Goal: Check status: Check status

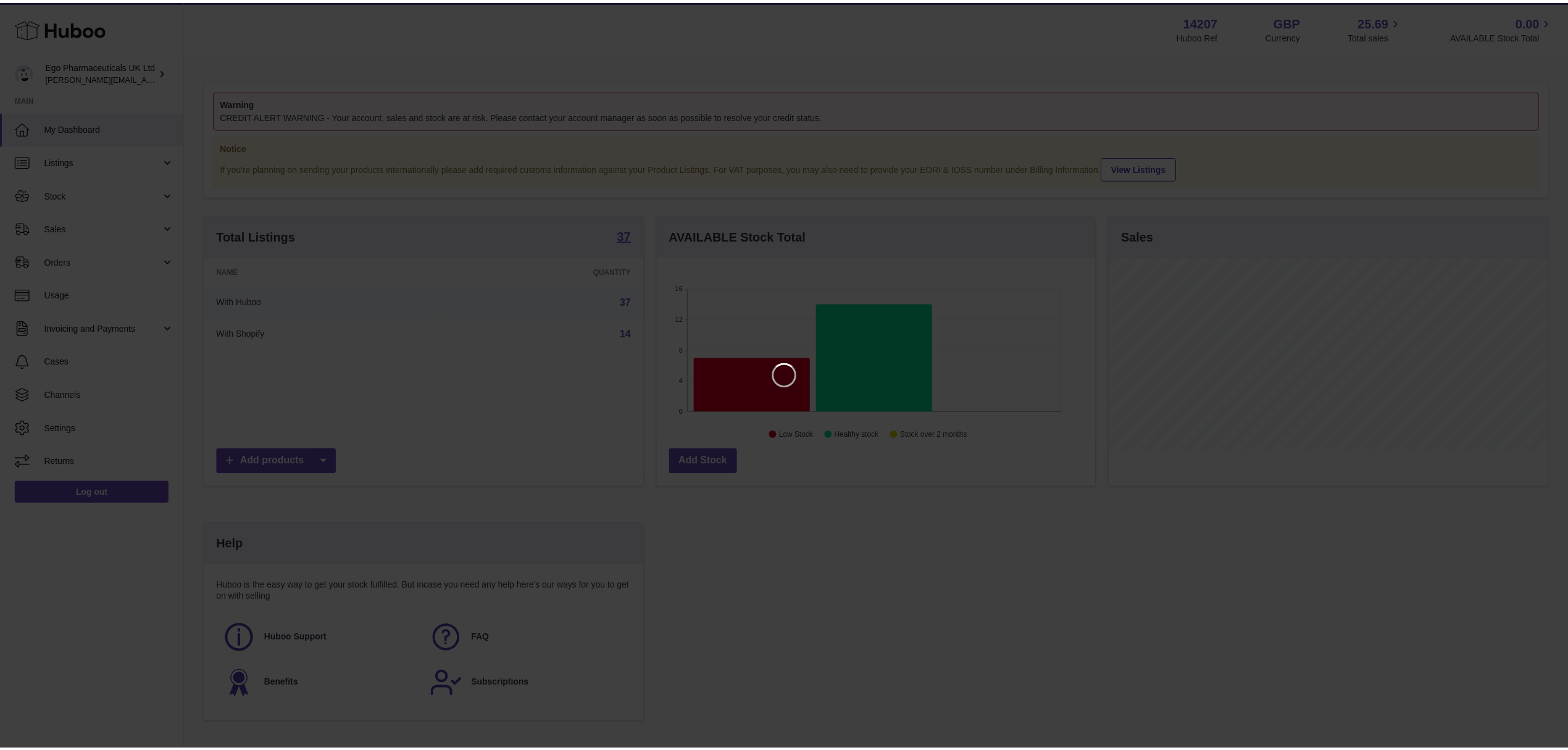
scroll to position [193, 442]
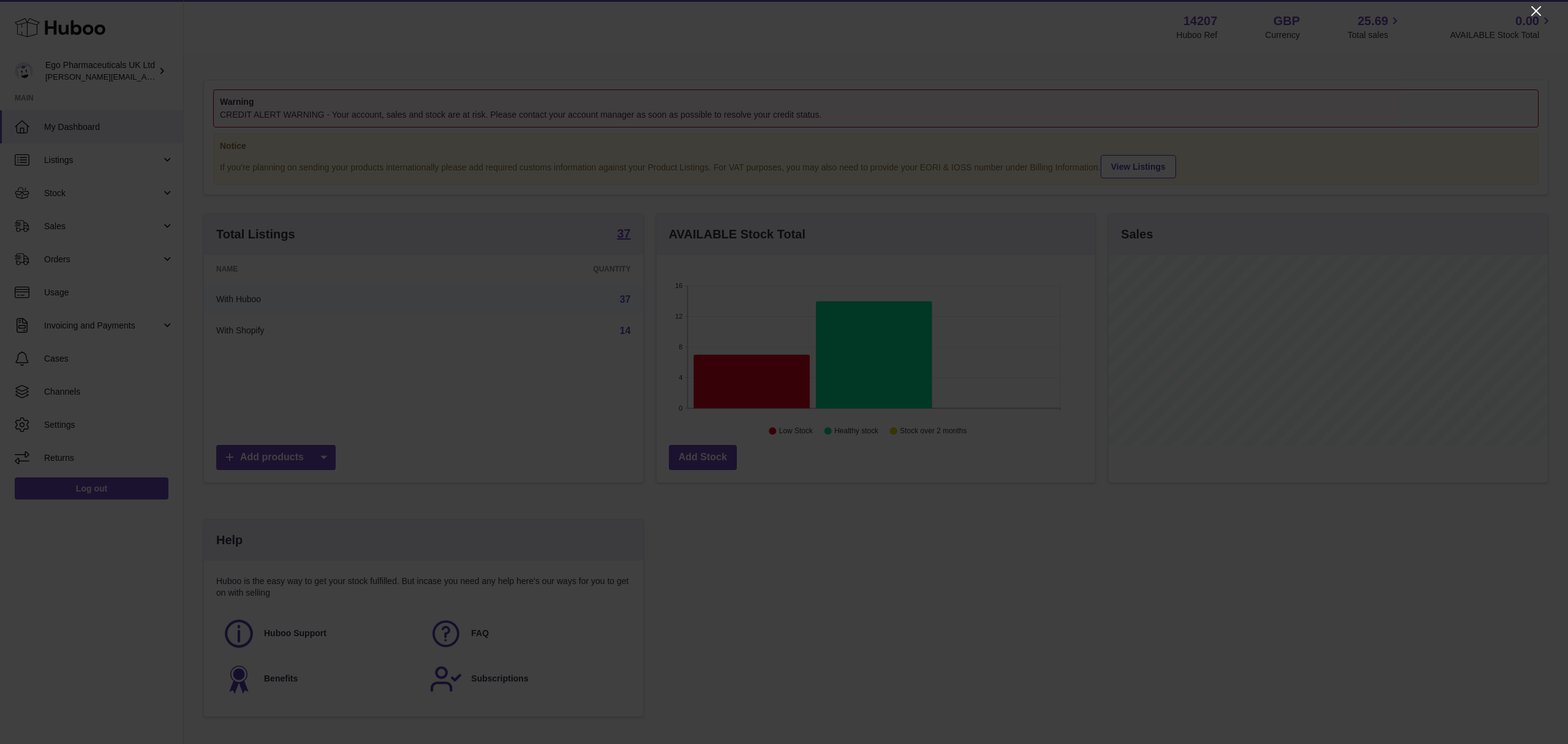
click at [1537, 10] on icon "Close" at bounding box center [1536, 11] width 10 height 10
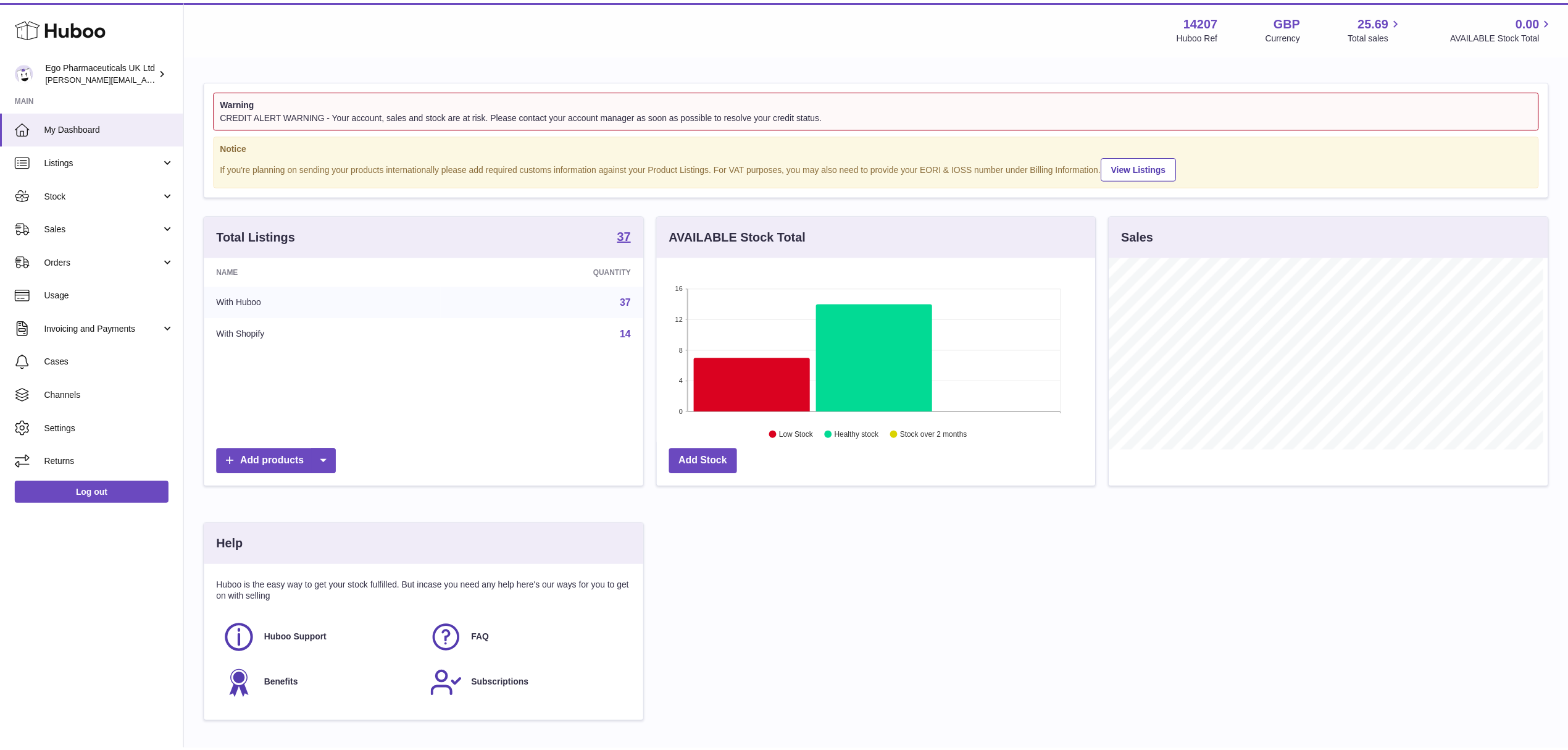
scroll to position [617335, 616983]
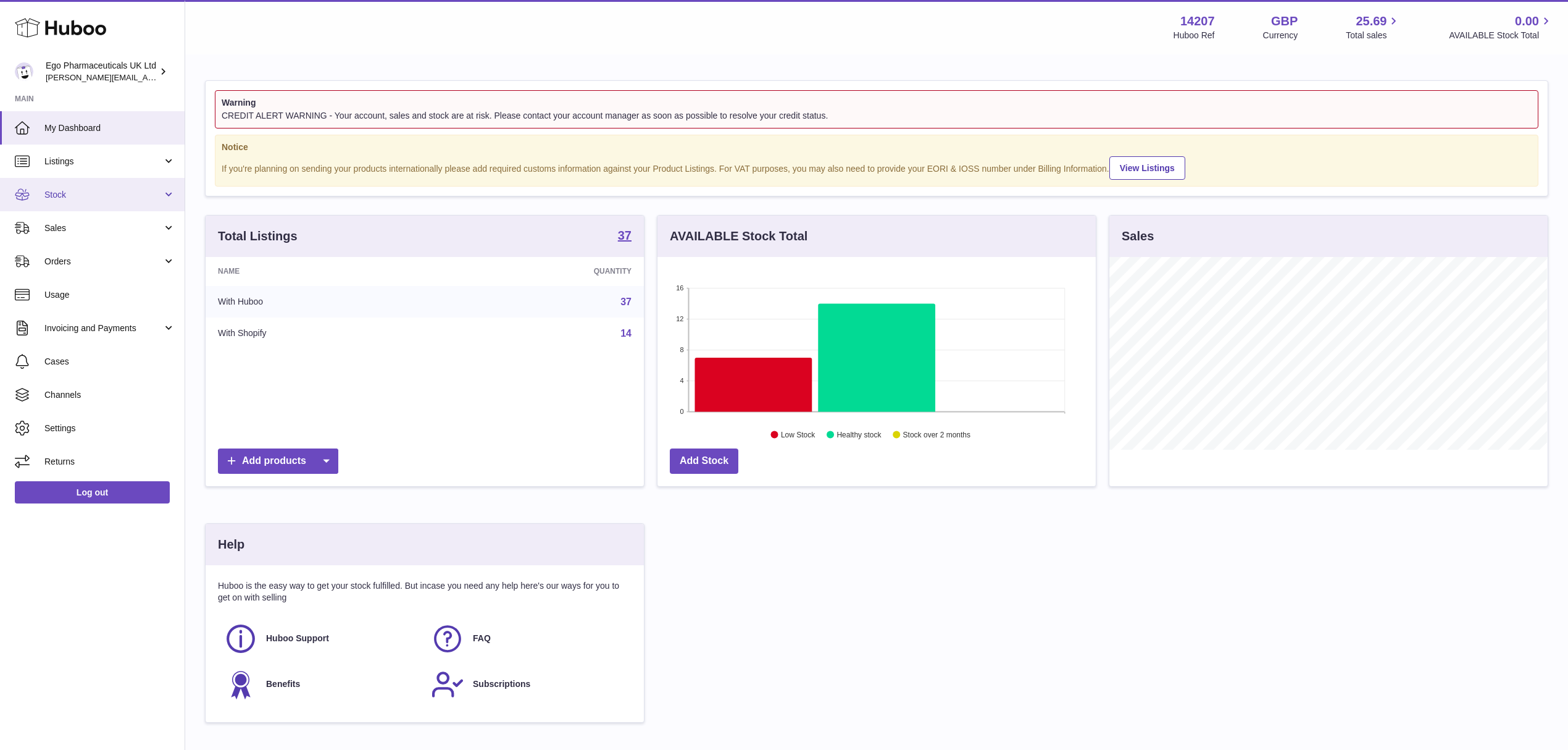
click at [99, 198] on span "Stock" at bounding box center [103, 195] width 118 height 12
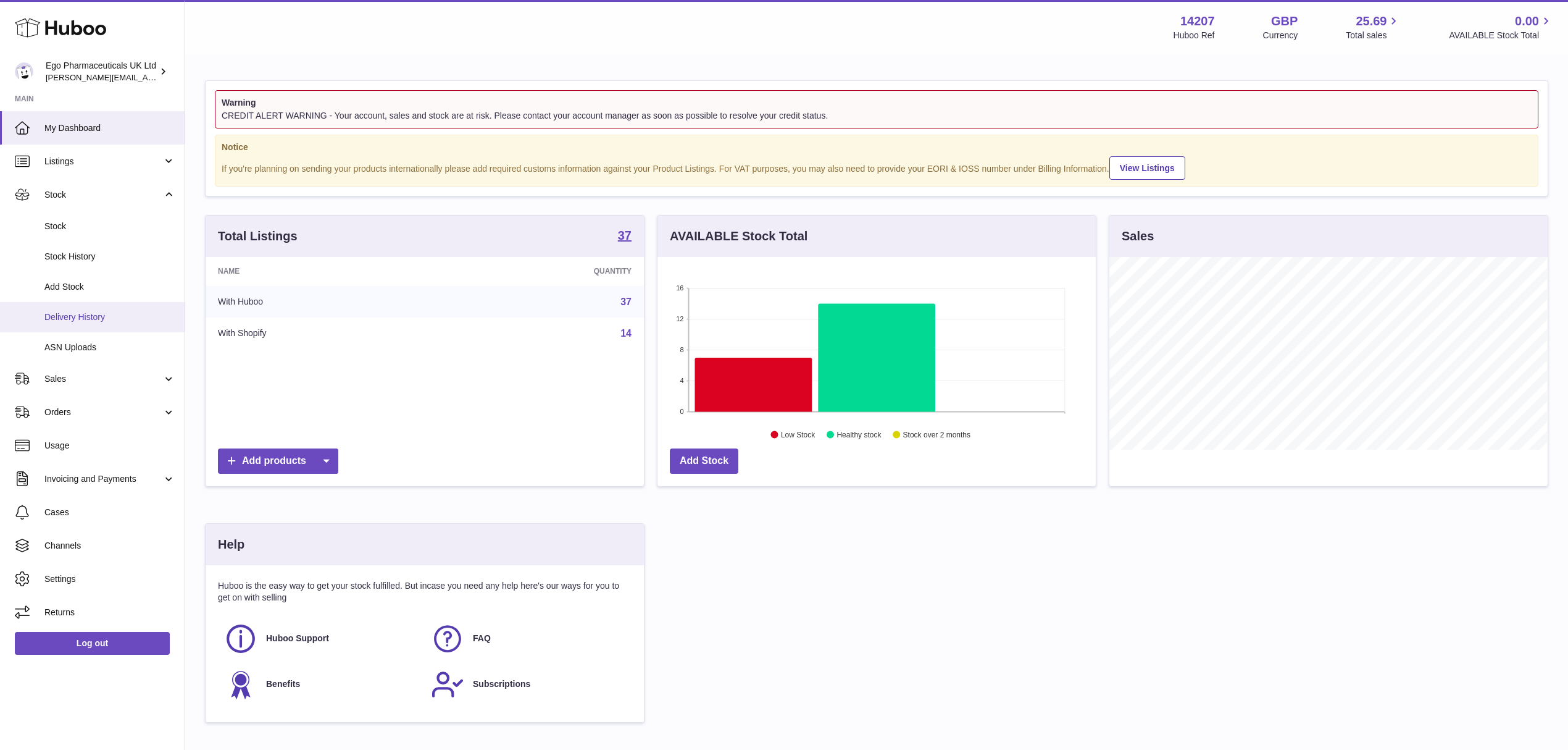
click at [102, 321] on span "Delivery History" at bounding box center [110, 317] width 131 height 12
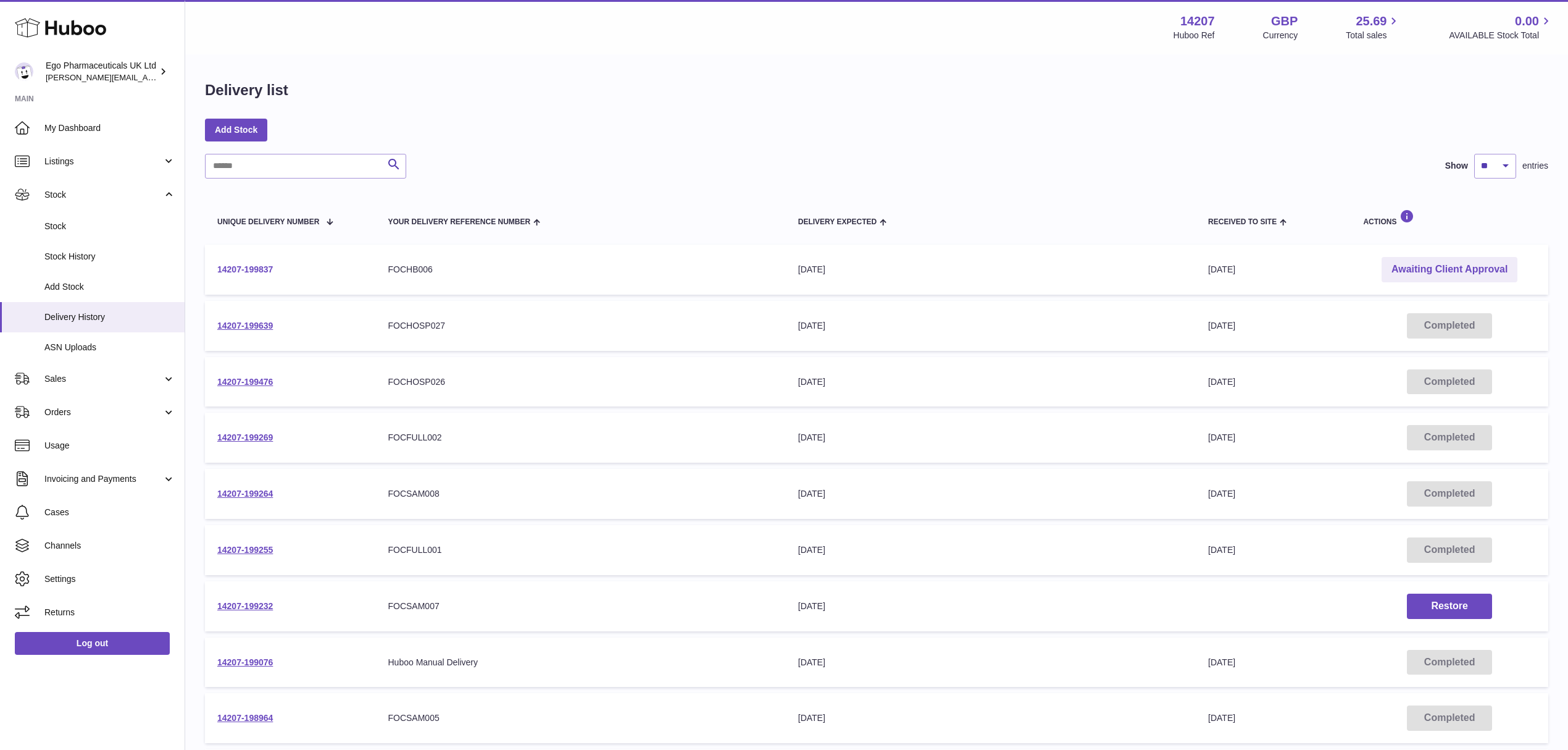
click at [255, 268] on link "14207-199837" at bounding box center [245, 269] width 56 height 10
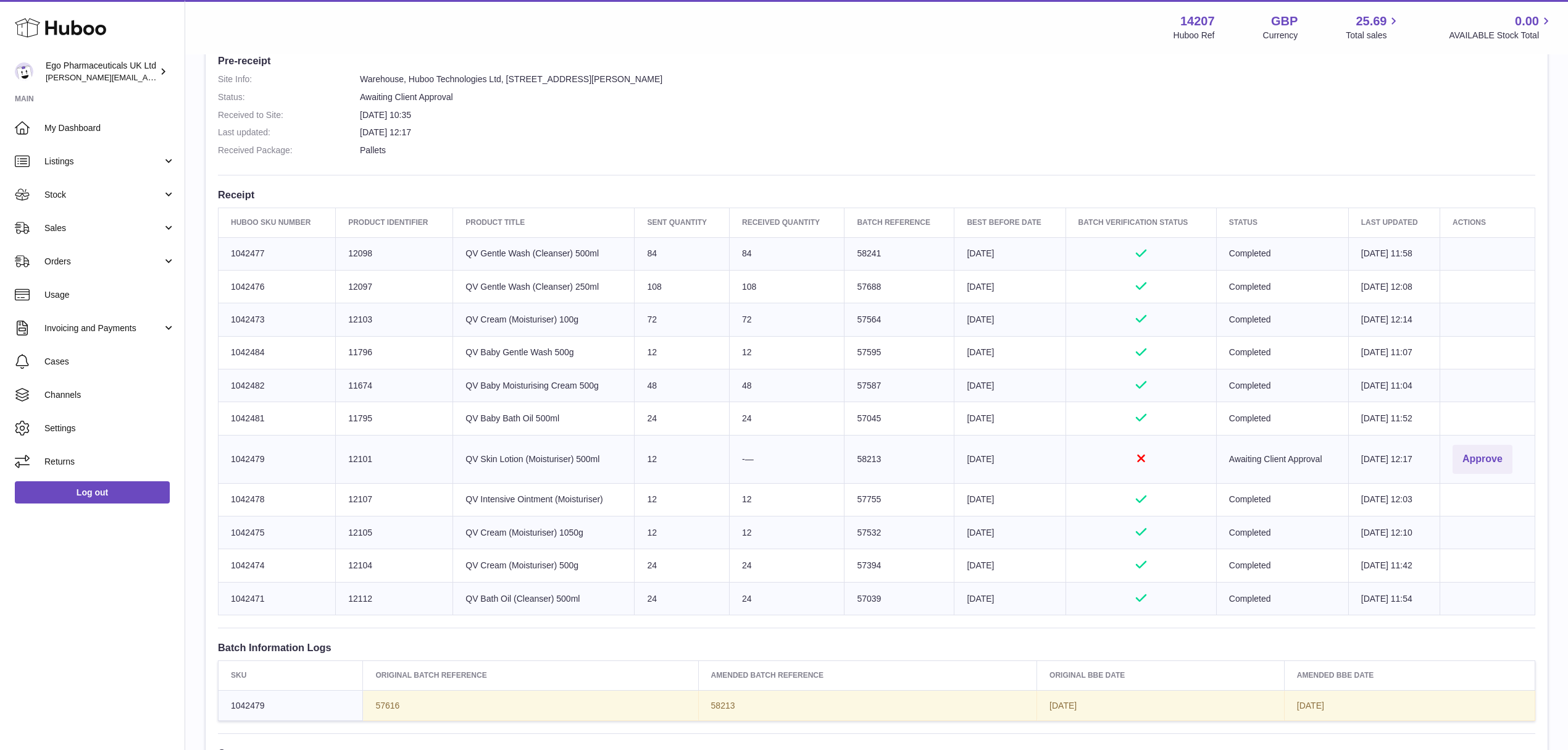
scroll to position [329, 0]
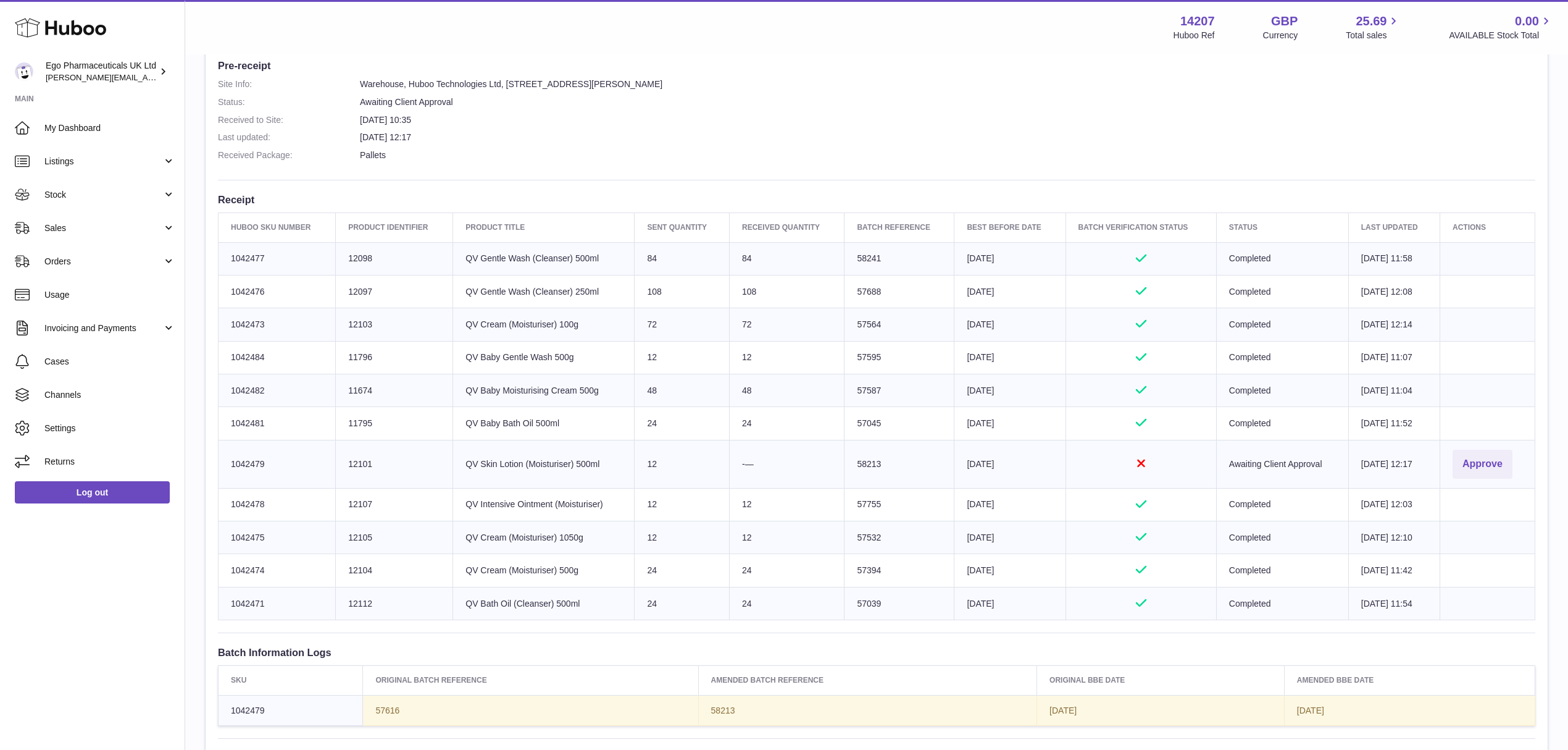
click at [1137, 409] on td "Approved" at bounding box center [1141, 423] width 150 height 33
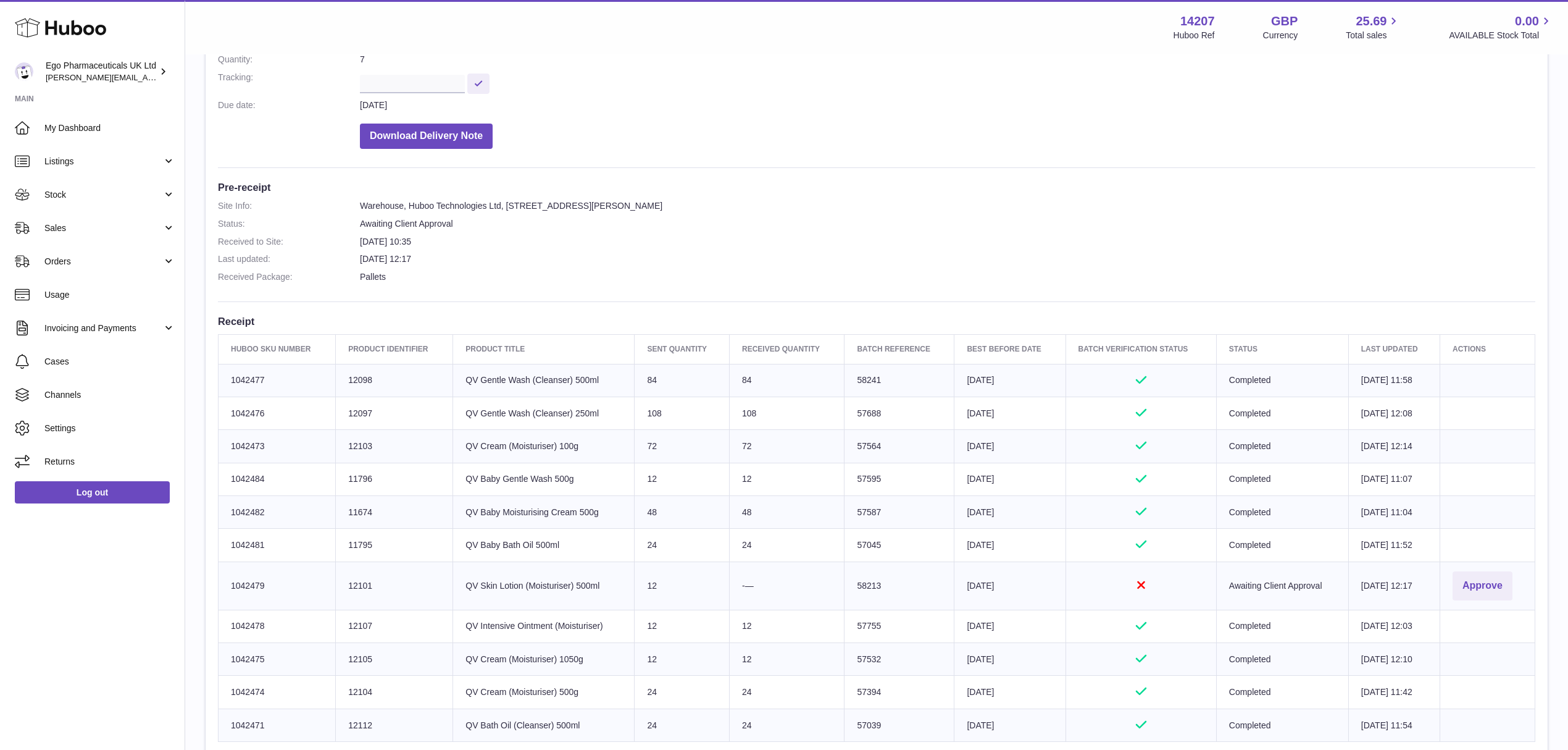
scroll to position [247, 0]
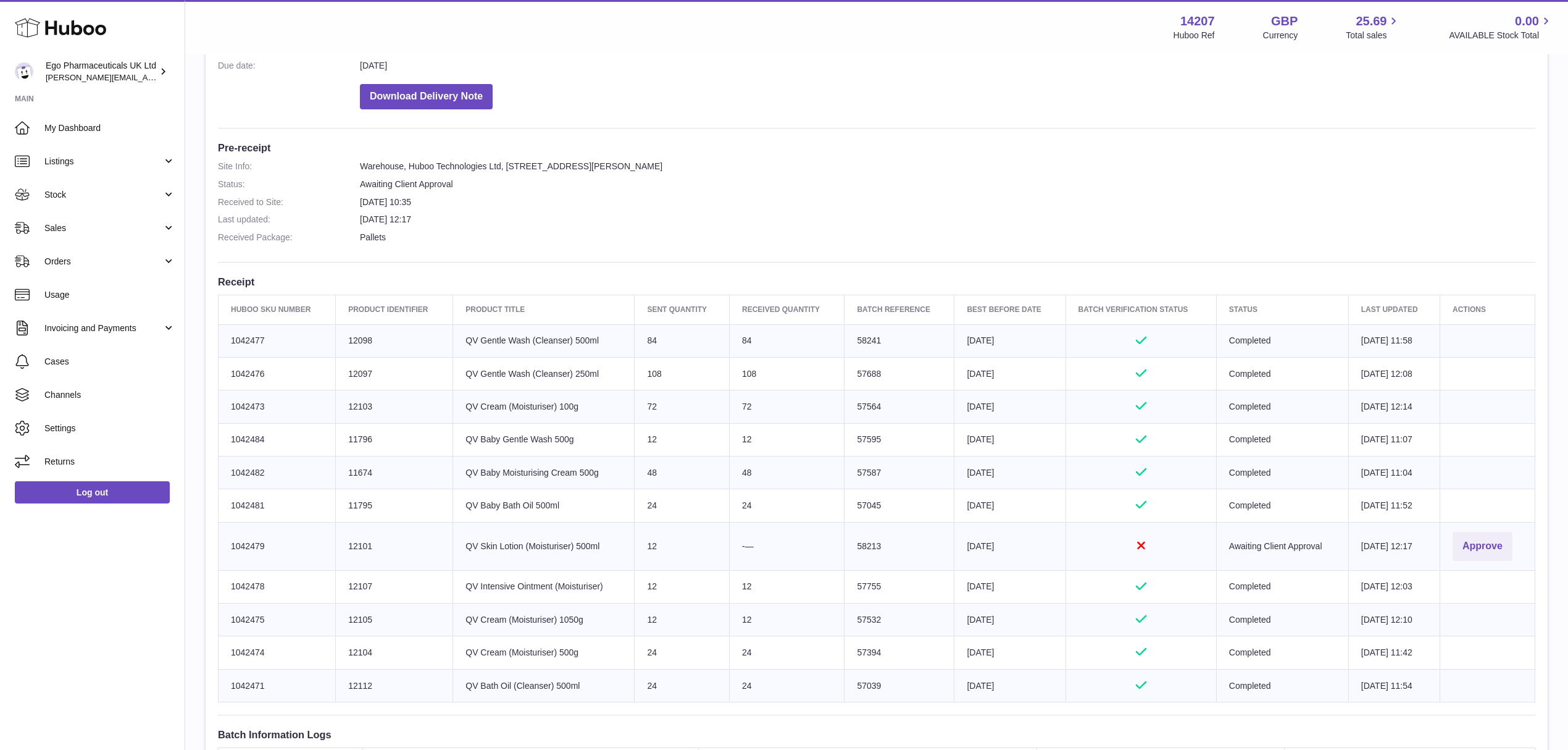
click at [1205, 196] on dd "1st Sep 2025 10:35" at bounding box center [948, 202] width 1176 height 12
click at [96, 201] on link "Stock" at bounding box center [92, 194] width 184 height 33
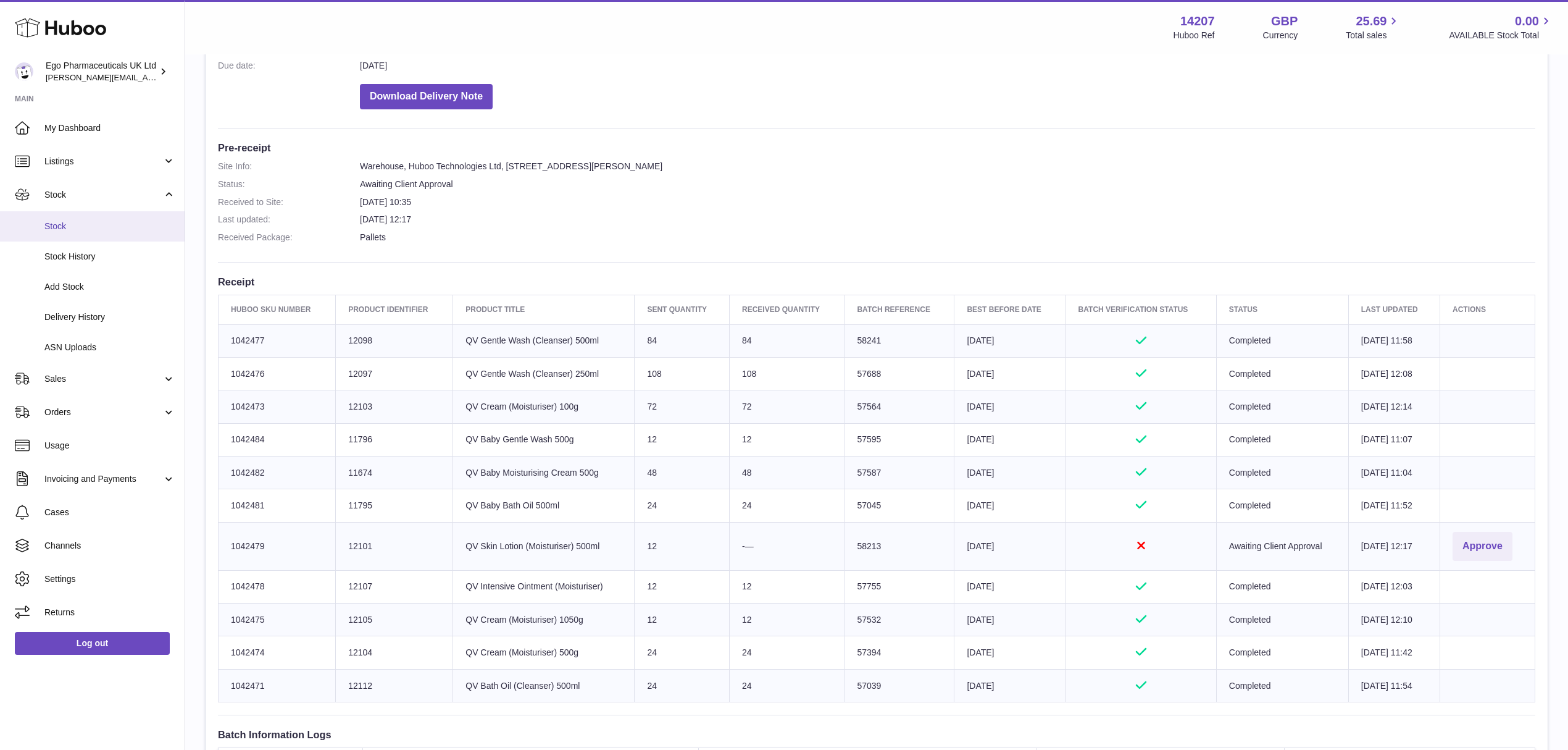
click at [97, 225] on span "Stock" at bounding box center [110, 226] width 131 height 12
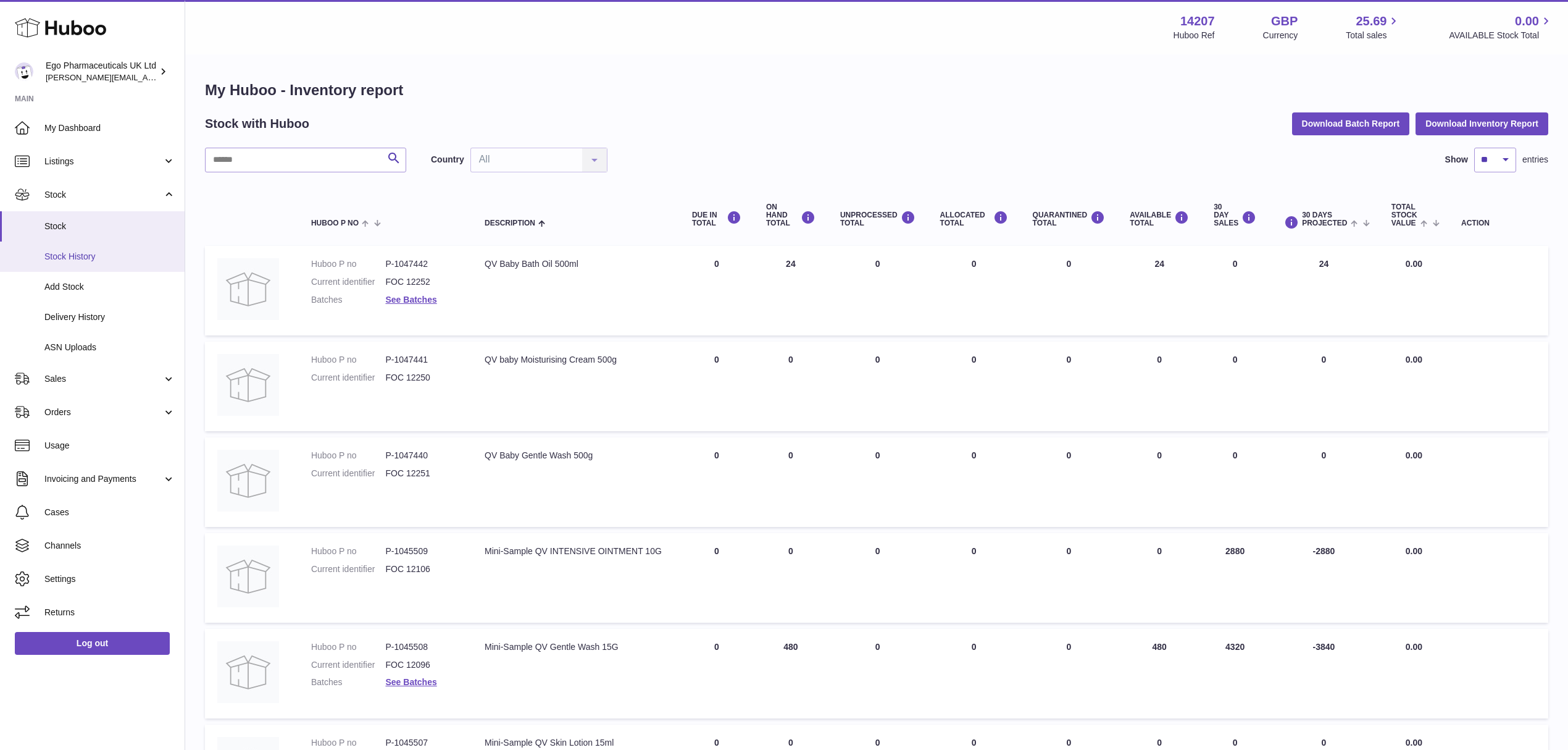
click at [120, 253] on span "Stock History" at bounding box center [110, 257] width 131 height 12
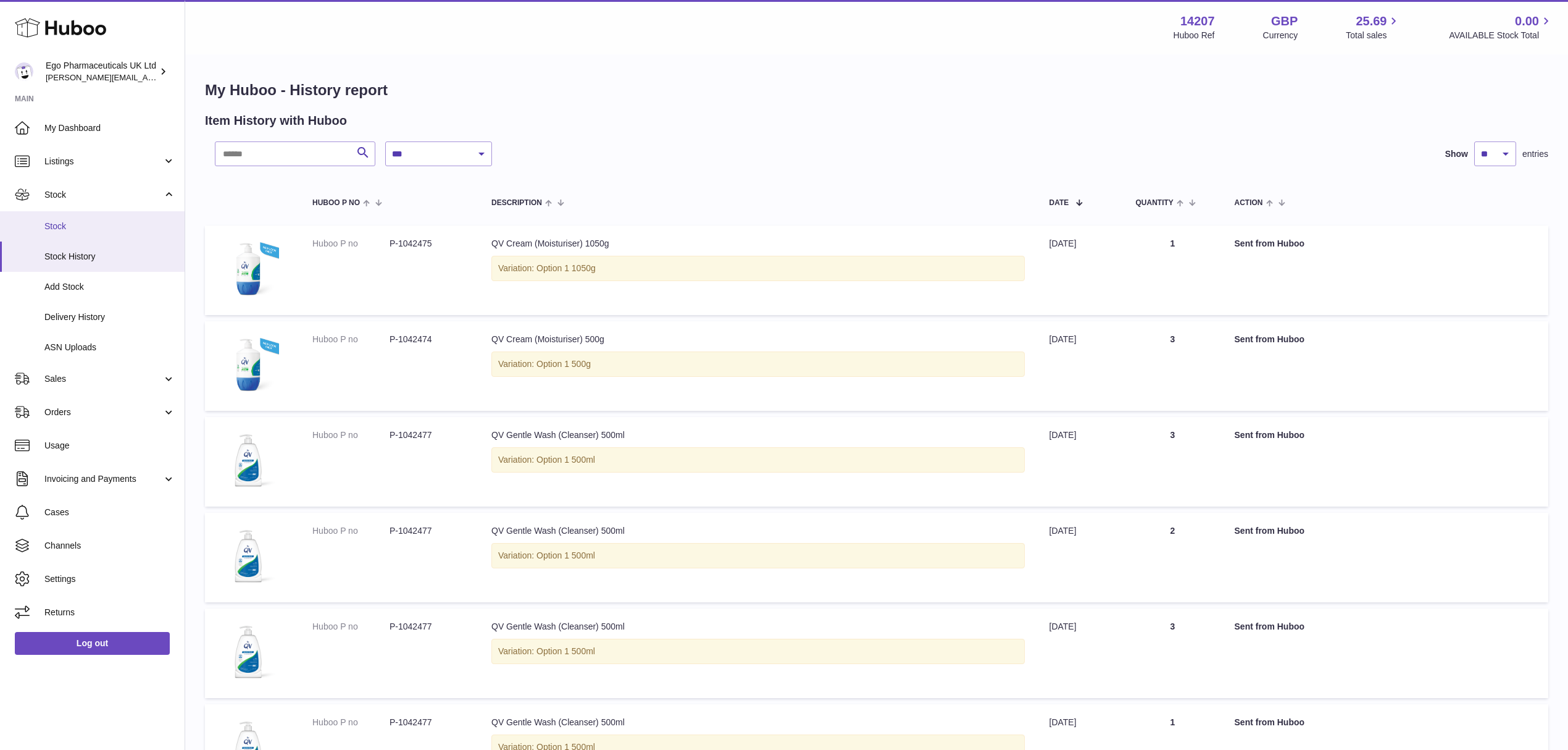
click at [97, 217] on link "Stock" at bounding box center [92, 226] width 184 height 30
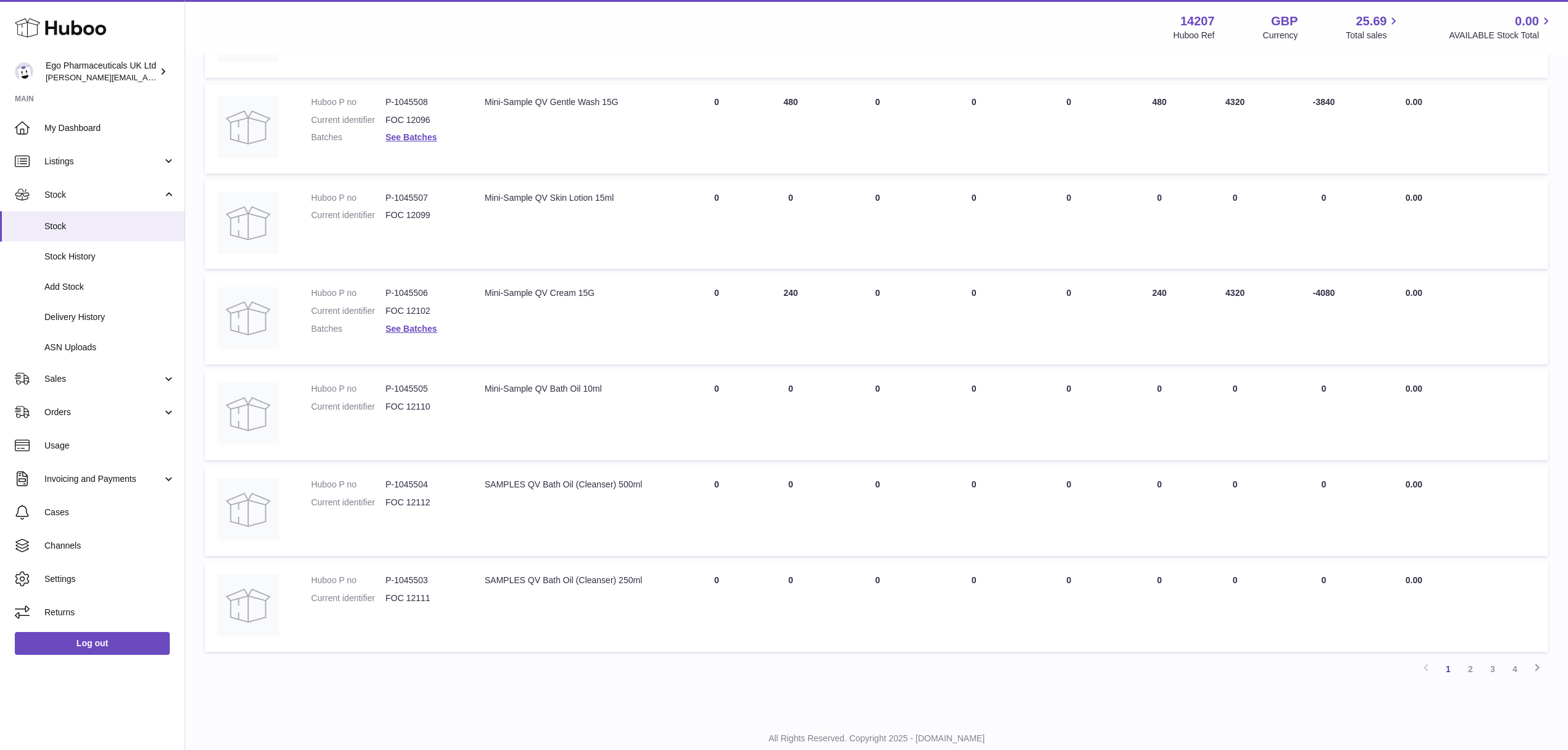
scroll to position [572, 0]
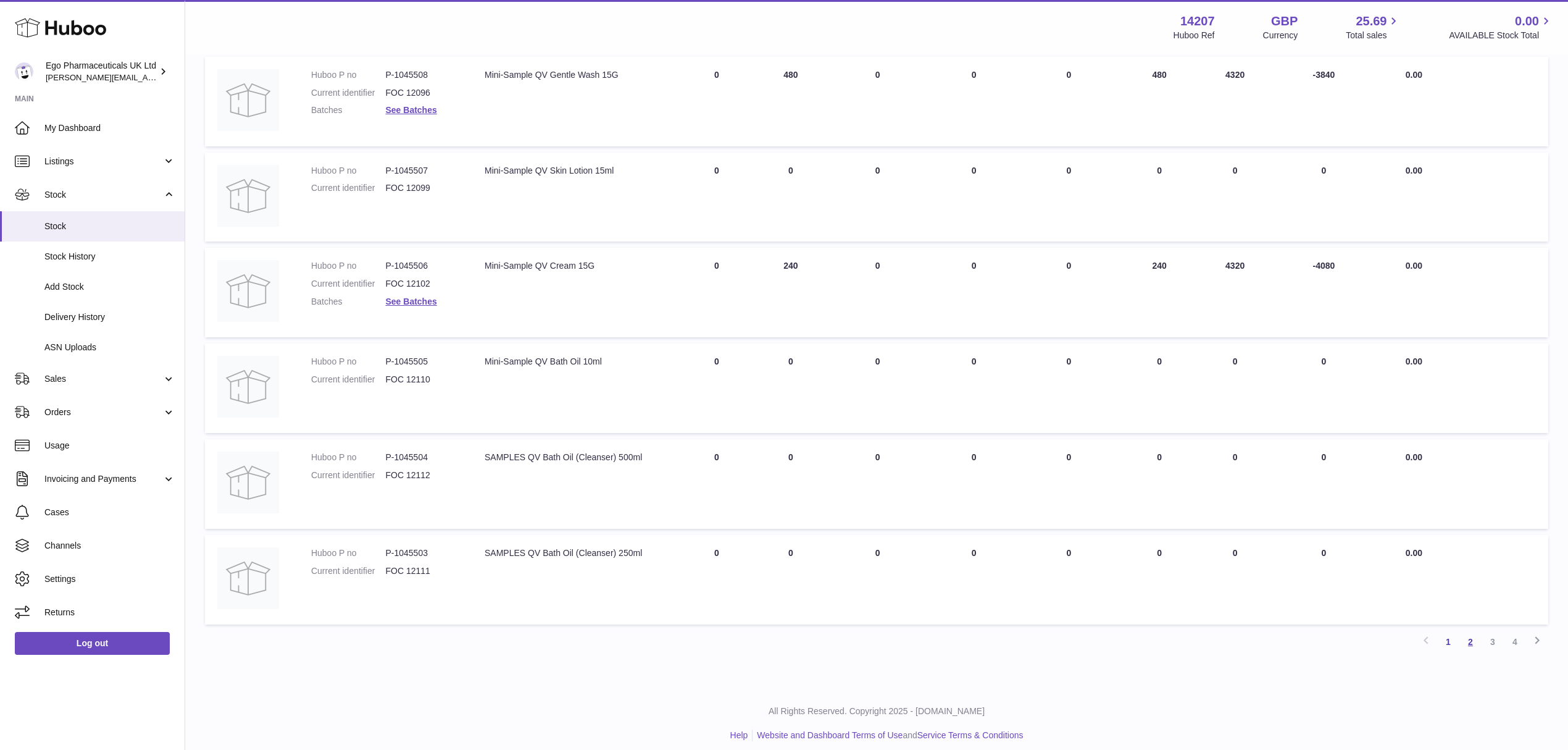
click at [1470, 634] on link "2" at bounding box center [1470, 641] width 22 height 22
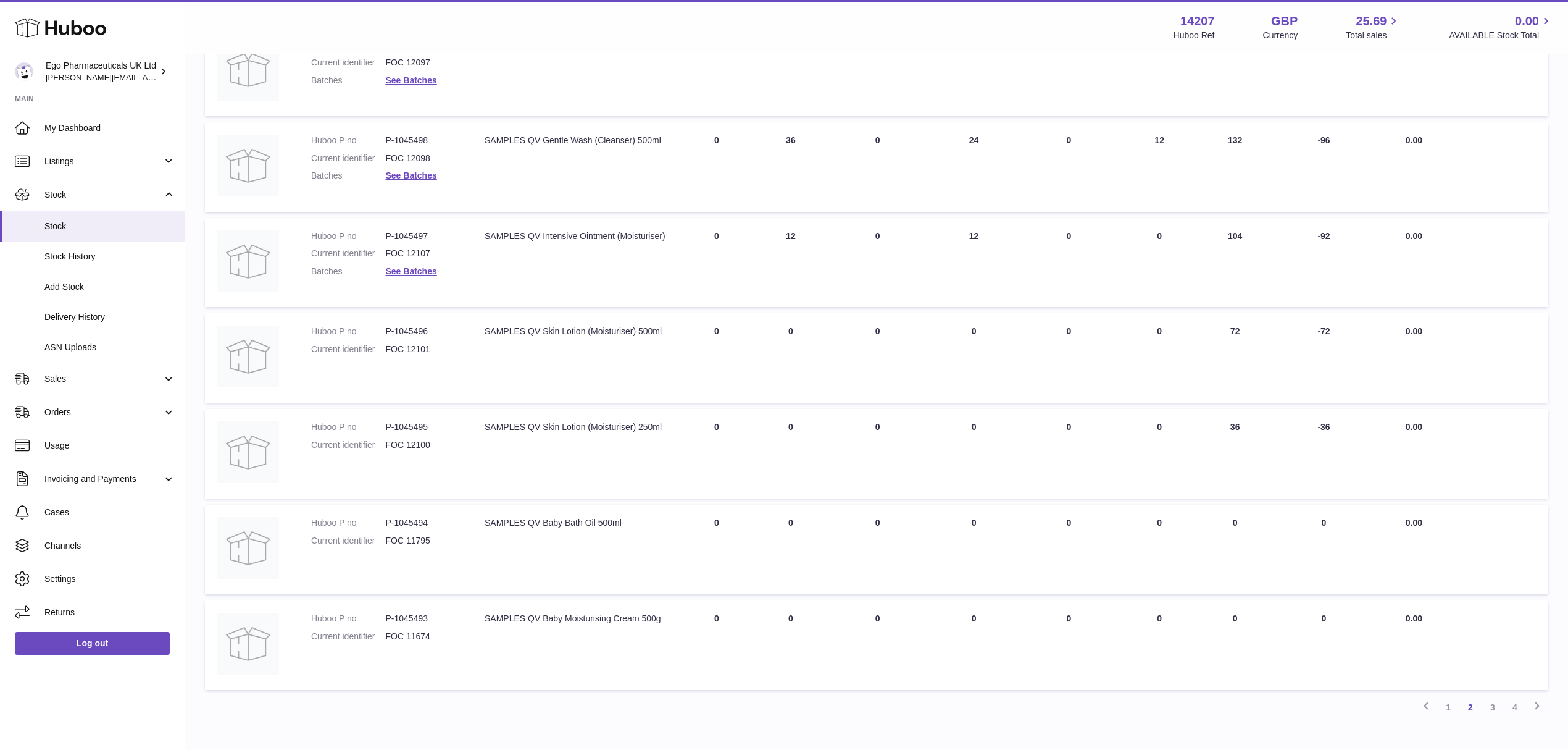
scroll to position [572, 0]
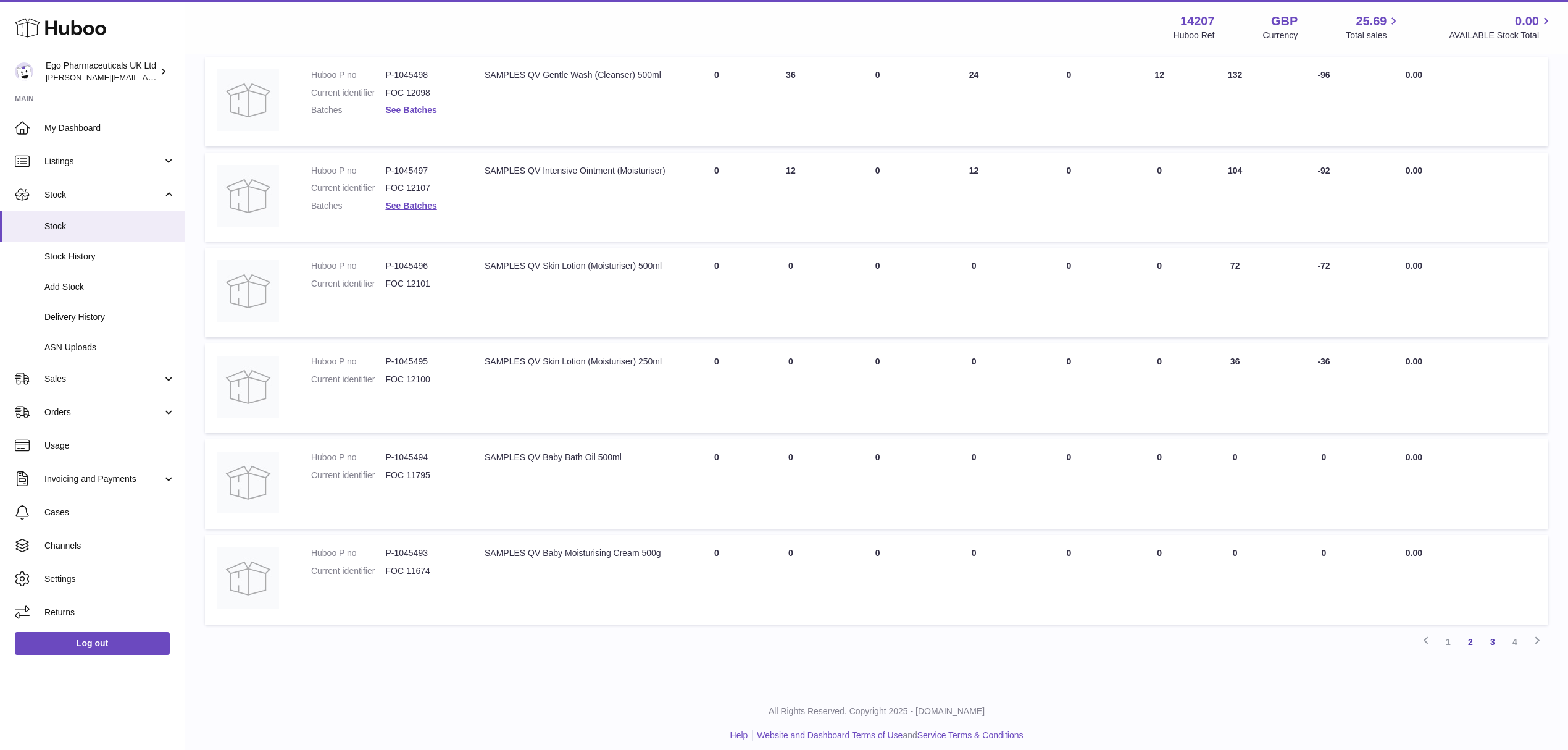
click at [1493, 636] on link "3" at bounding box center [1493, 641] width 22 height 22
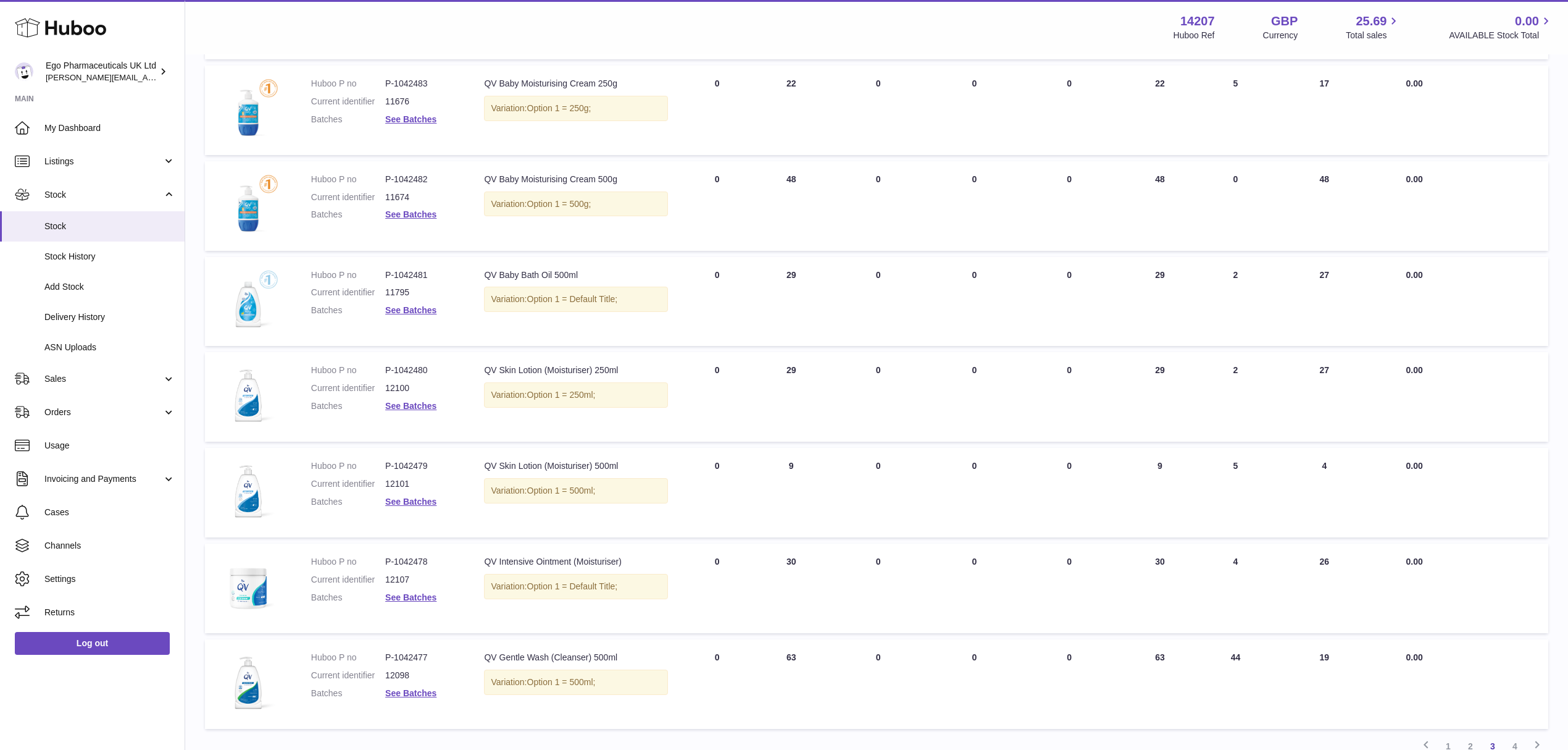
scroll to position [550, 0]
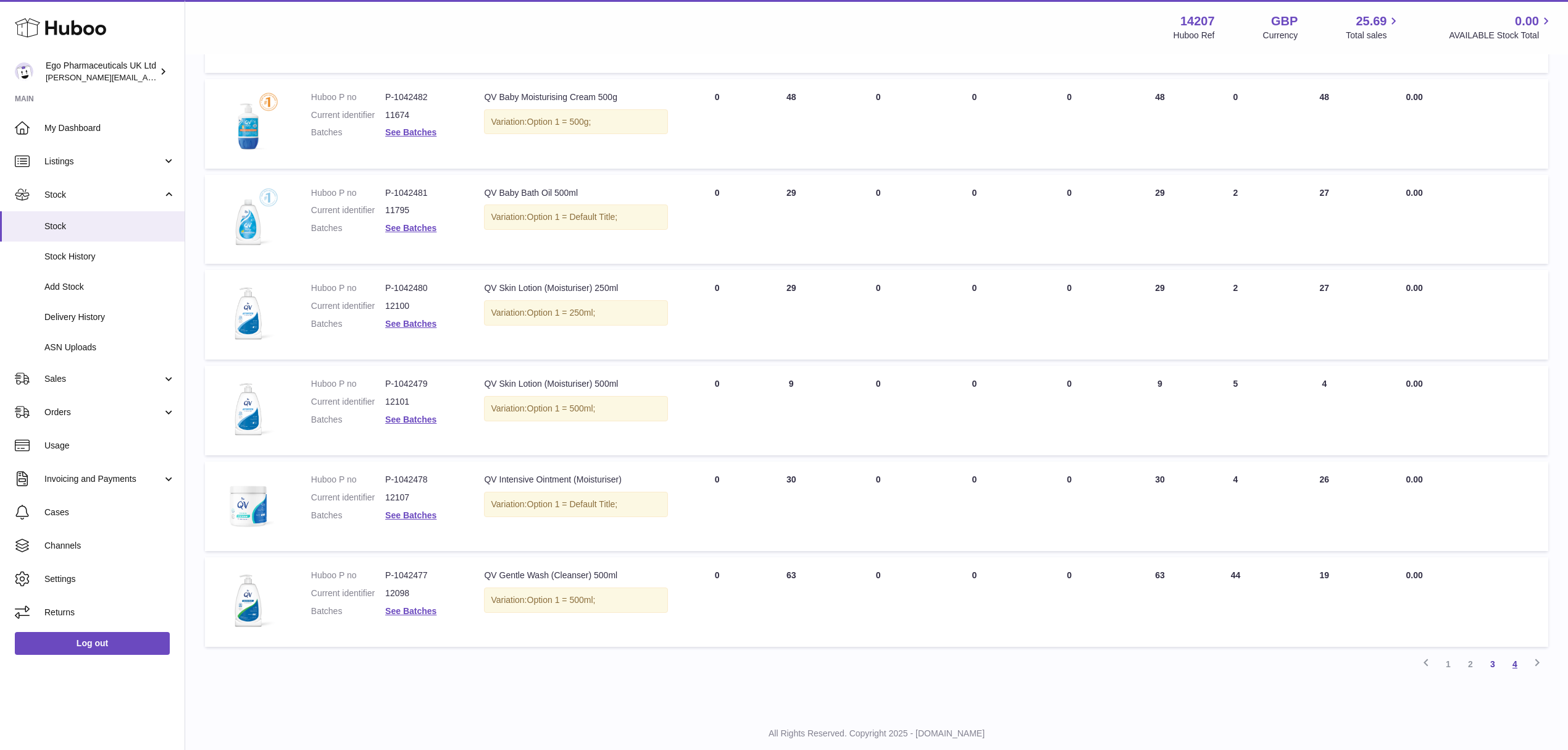
click at [1506, 657] on link "4" at bounding box center [1514, 663] width 22 height 22
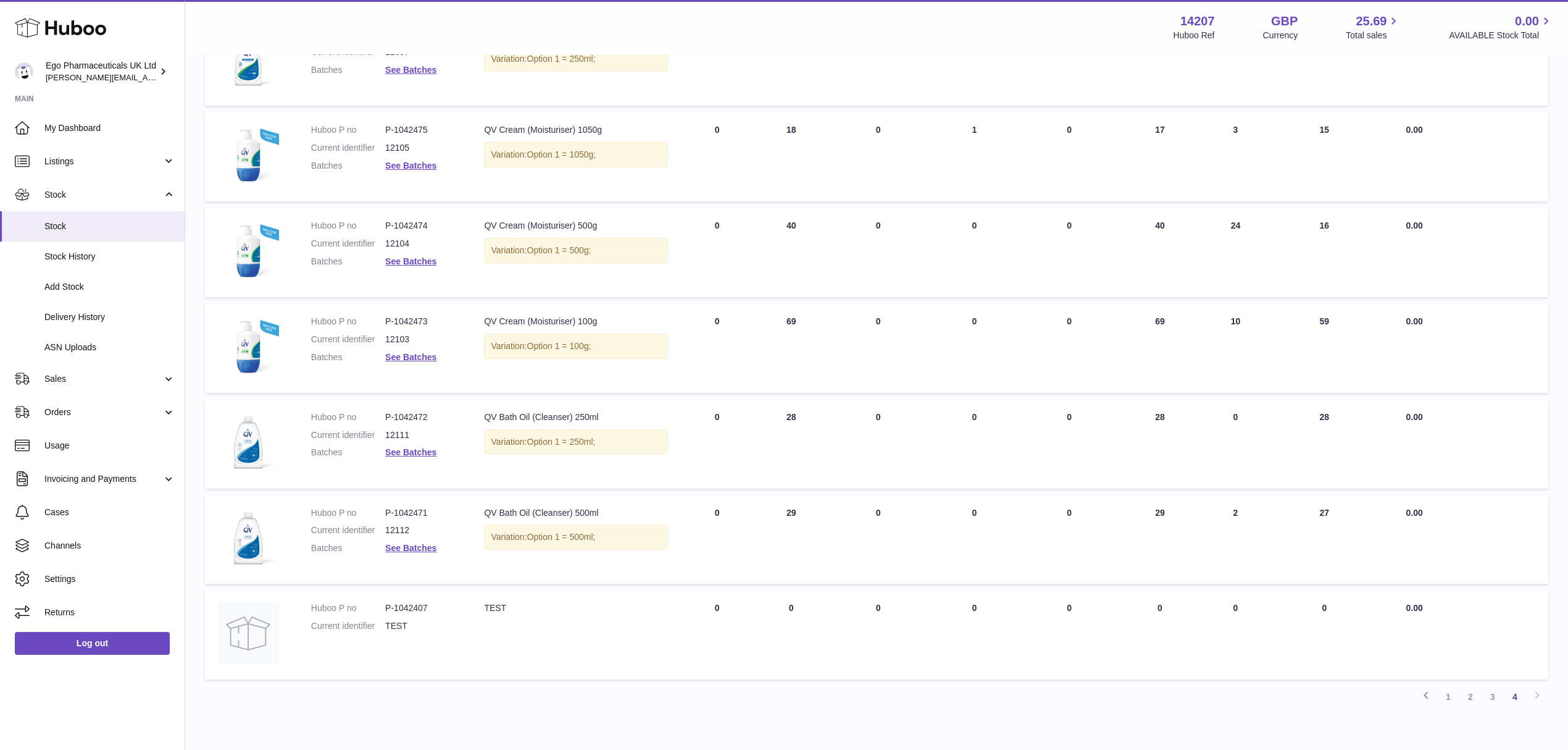
scroll to position [287, 0]
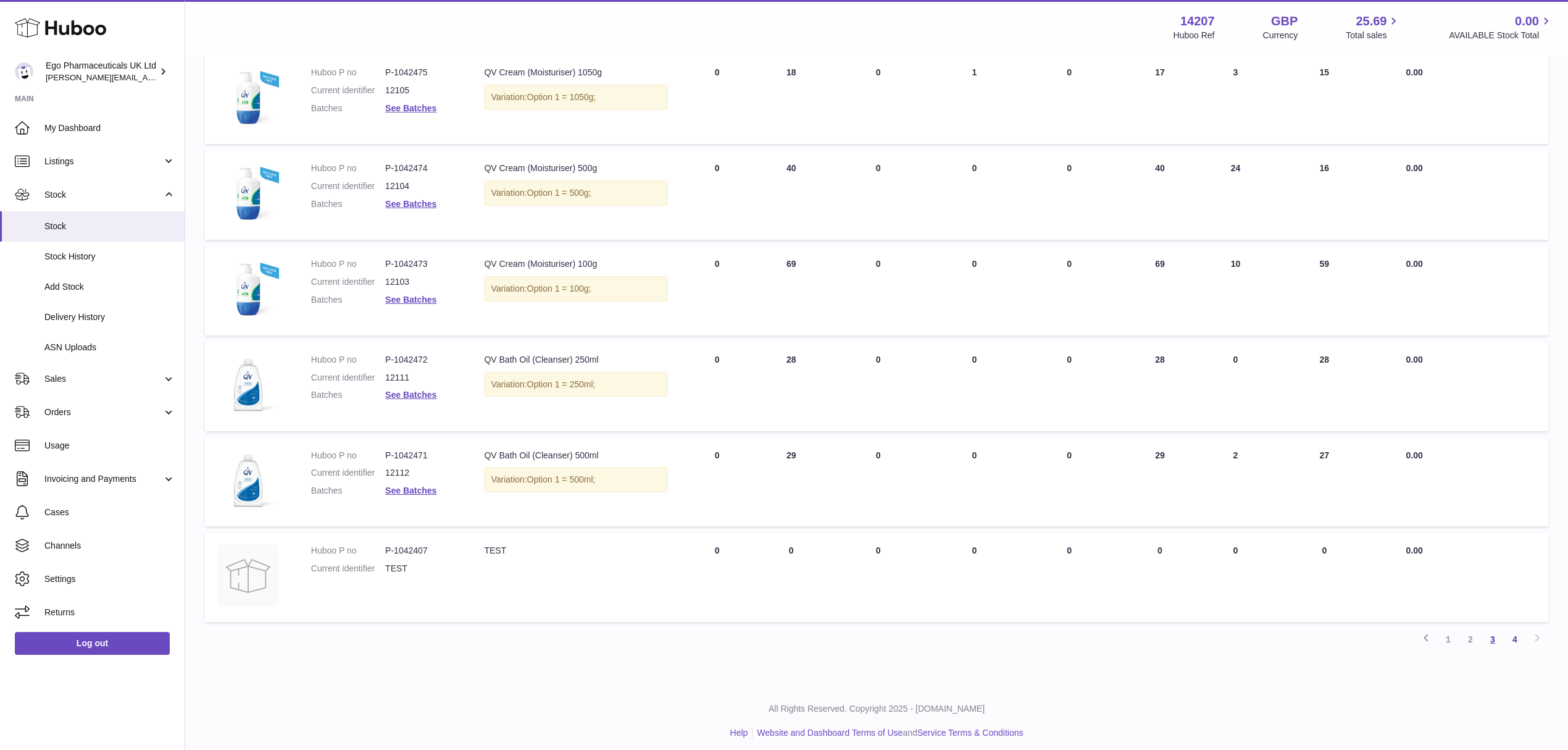
click at [1494, 635] on link "3" at bounding box center [1493, 639] width 22 height 22
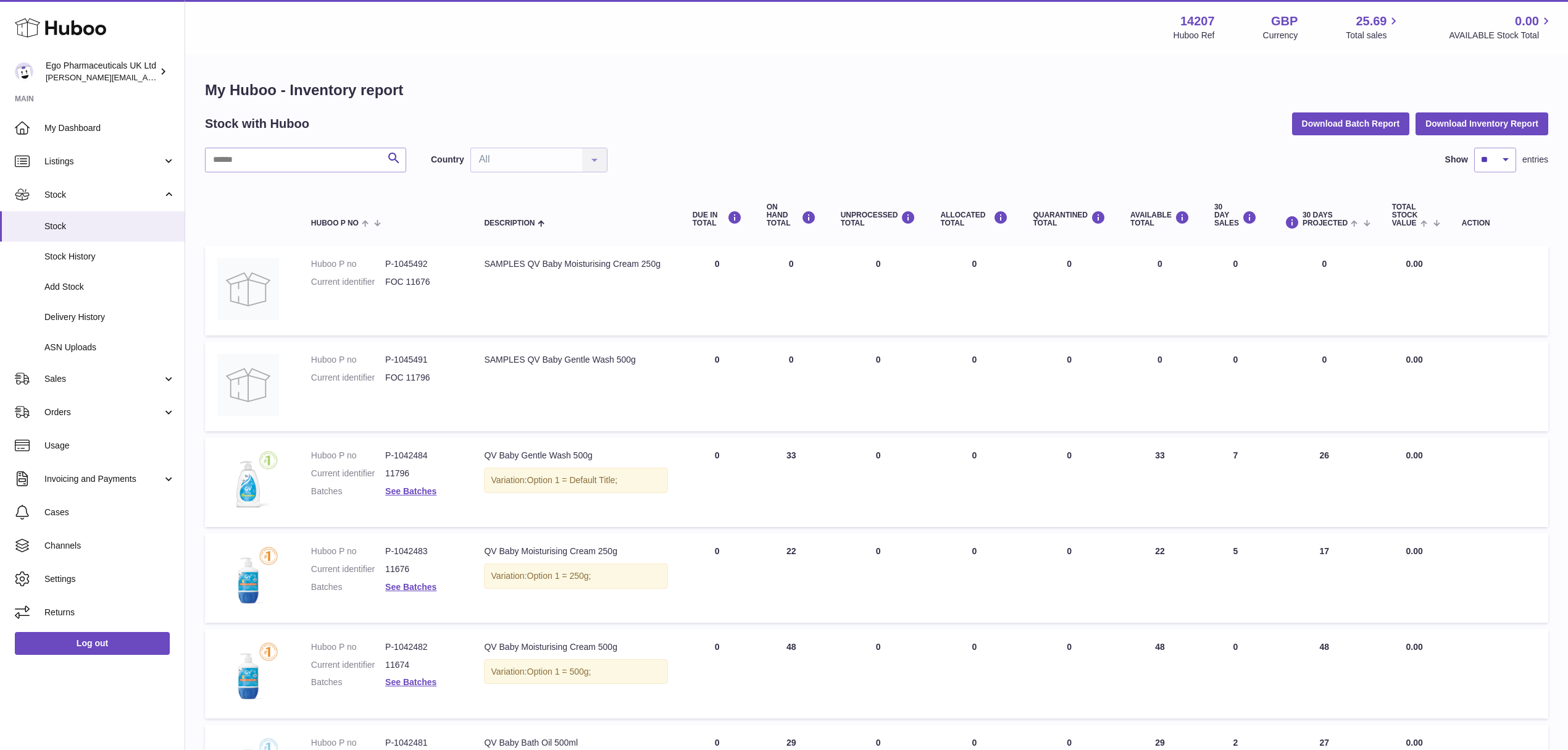
click at [1045, 71] on div "My Huboo - Inventory report Stock with Huboo Download Batch Report Download Inv…" at bounding box center [877, 656] width 1383 height 1203
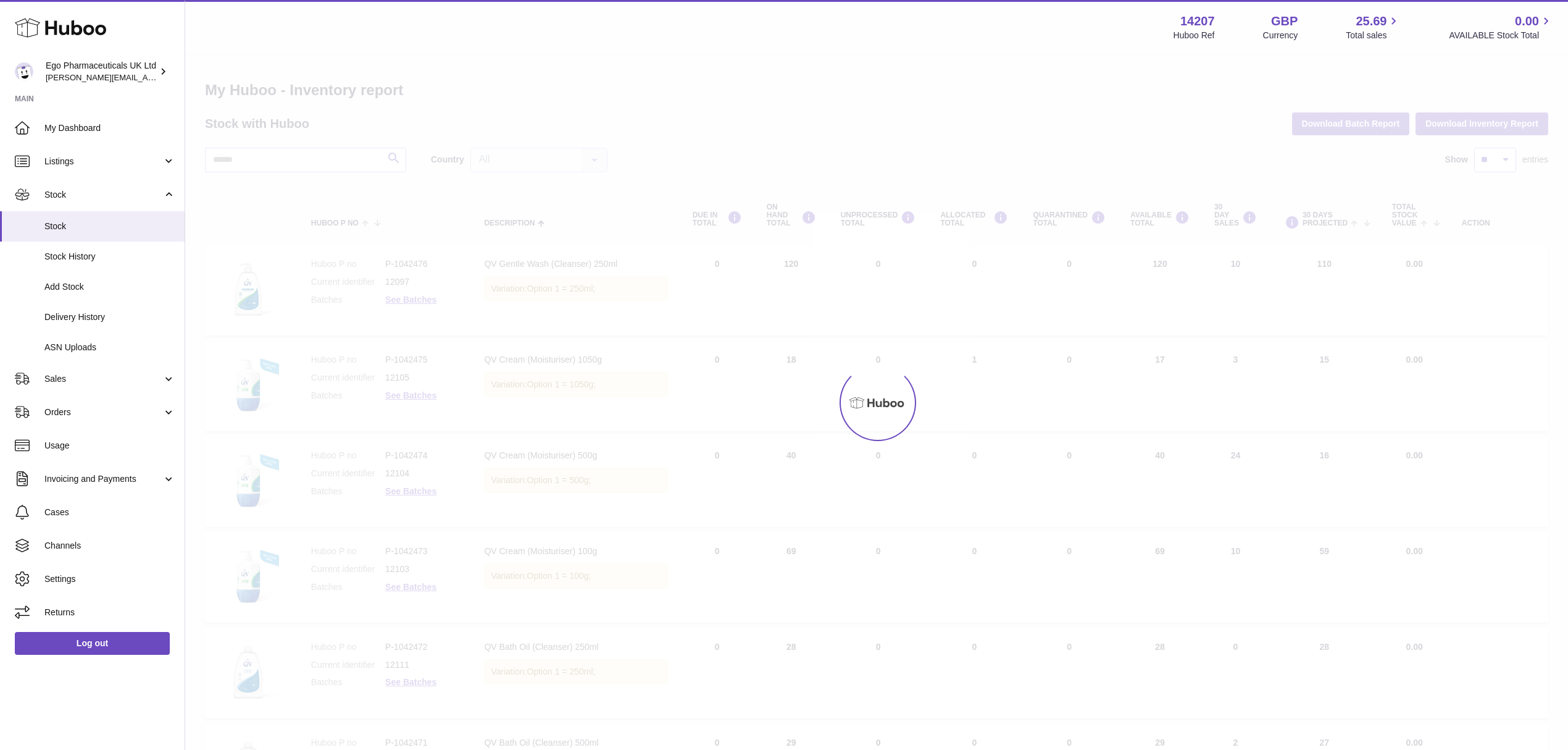
scroll to position [287, 0]
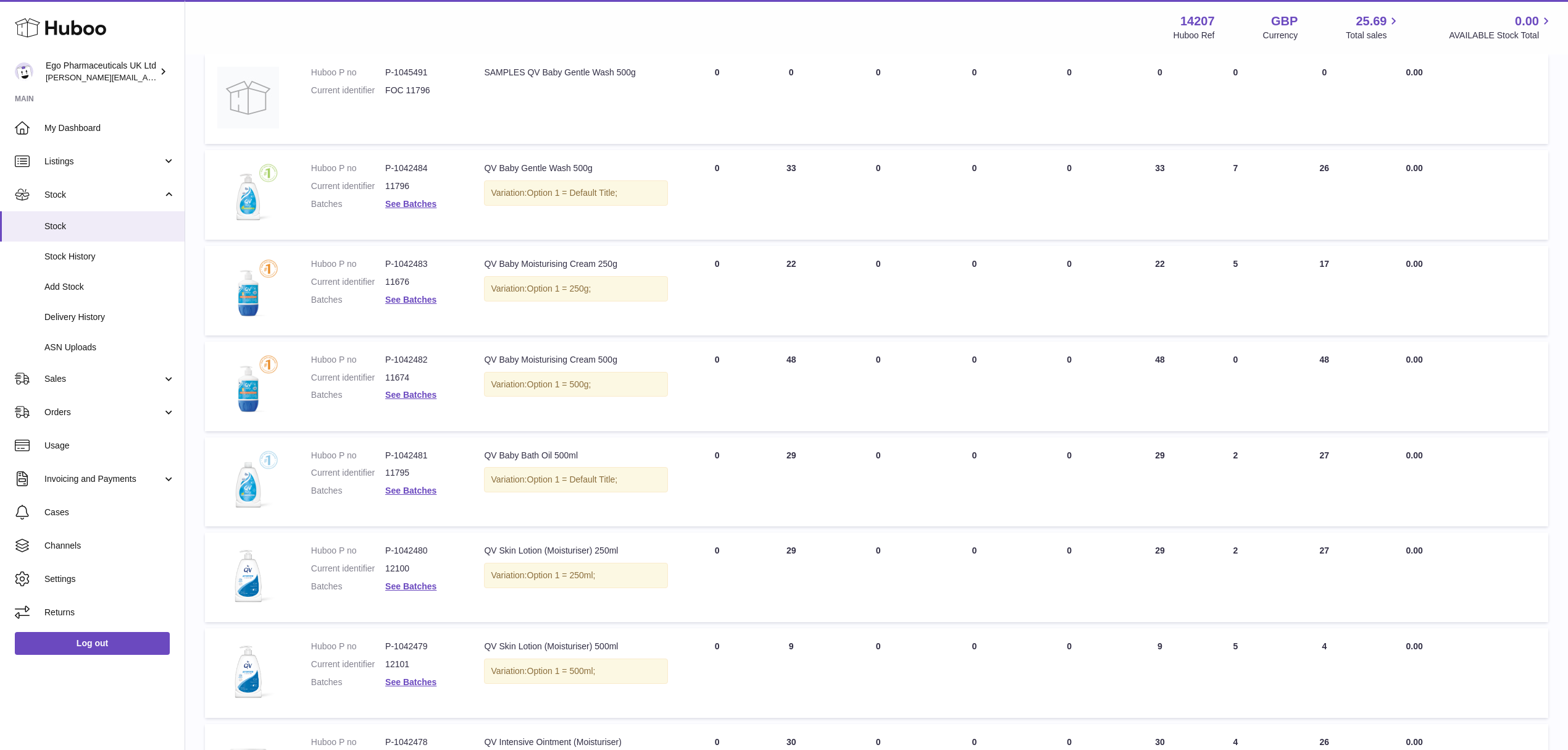
drag, startPoint x: 1159, startPoint y: 157, endPoint x: 1102, endPoint y: 169, distance: 58.2
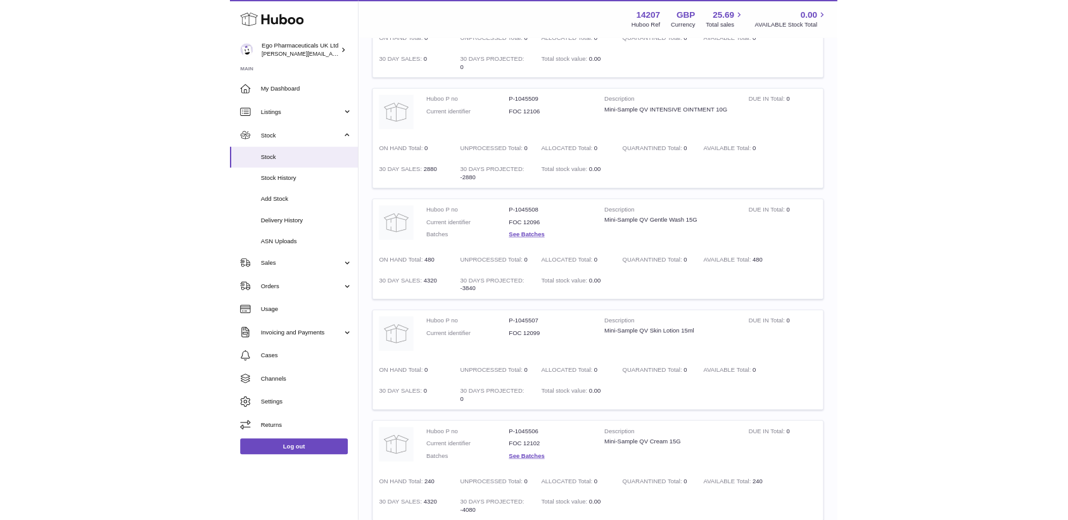
scroll to position [587, 0]
